Goal: Task Accomplishment & Management: Manage account settings

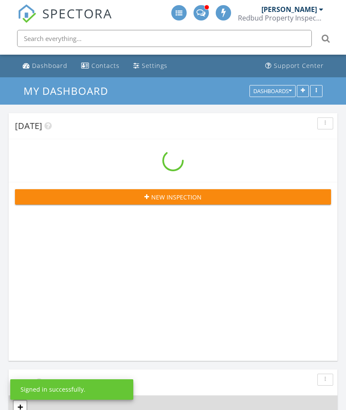
scroll to position [4, 4]
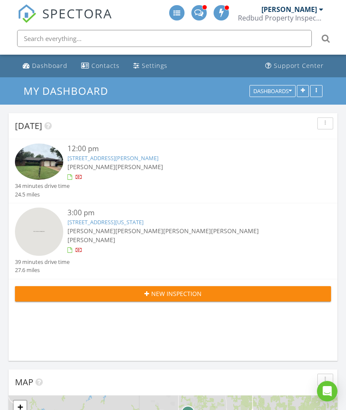
click at [145, 164] on span "[PERSON_NAME]" at bounding box center [139, 167] width 48 height 8
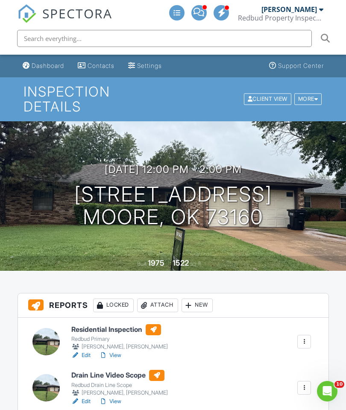
click at [166, 306] on div "Attach" at bounding box center [157, 306] width 41 height 14
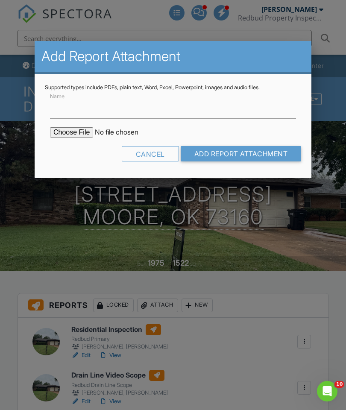
click at [78, 137] on input "file" at bounding box center [122, 132] width 145 height 10
type input "C:\fakepath\1309 Old Mill Road. TIR.pdf"
click at [243, 158] on input "Add Report Attachment" at bounding box center [241, 153] width 121 height 15
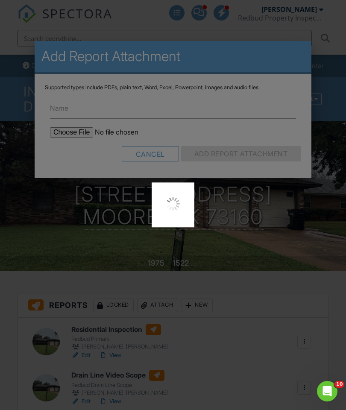
click at [158, 155] on div at bounding box center [173, 205] width 346 height 410
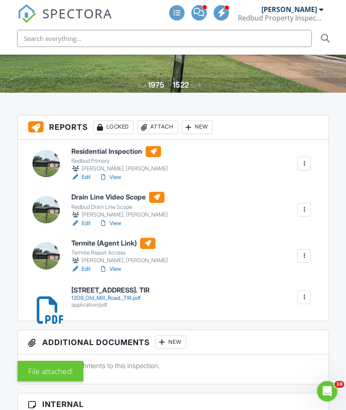
click at [308, 300] on div at bounding box center [304, 297] width 9 height 9
click at [307, 321] on link "Delete" at bounding box center [299, 320] width 32 height 9
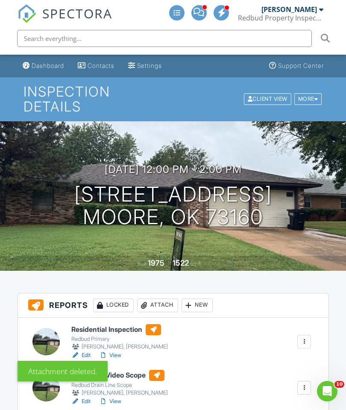
scroll to position [57, 0]
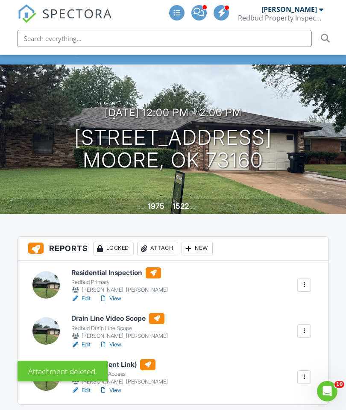
click at [153, 247] on div "Attach" at bounding box center [157, 249] width 41 height 14
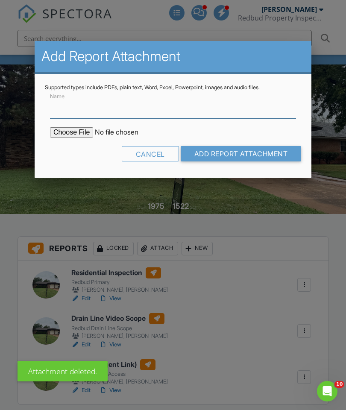
click at [103, 113] on input "Name" at bounding box center [173, 108] width 246 height 21
type input "Termite Inspection Report"
click at [87, 133] on input "file" at bounding box center [122, 132] width 145 height 10
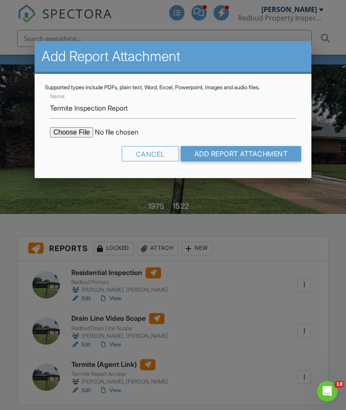
type input "C:\fakepath\1309 Old Mill Road. TIR.pdf"
click at [273, 154] on input "Add Report Attachment" at bounding box center [241, 153] width 121 height 15
